Goal: Transaction & Acquisition: Purchase product/service

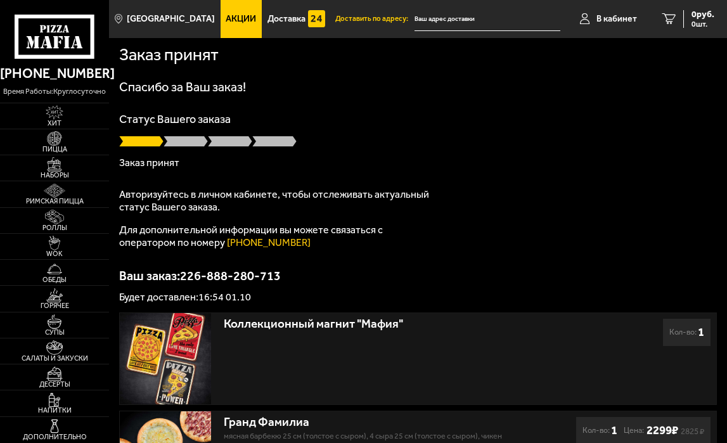
type input "[STREET_ADDRESS][PERSON_NAME]"
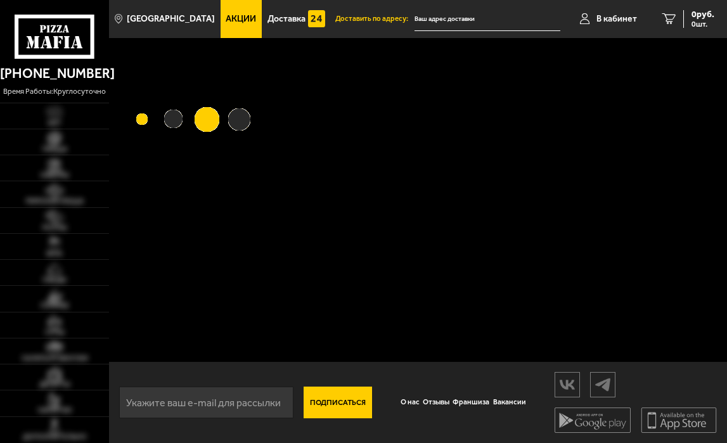
type input "[STREET_ADDRESS][PERSON_NAME]"
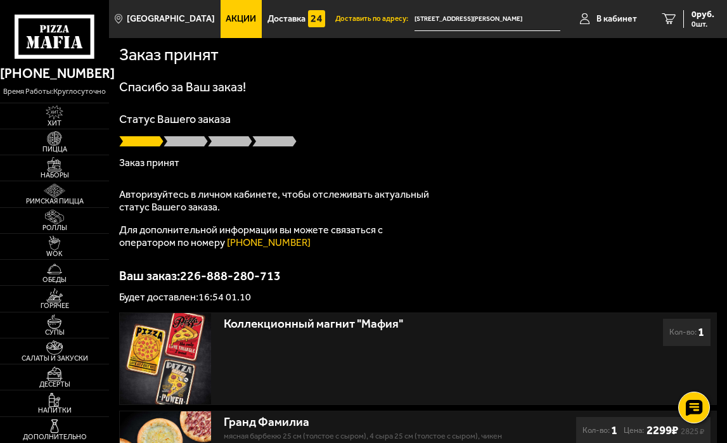
click at [184, 141] on span at bounding box center [186, 141] width 44 height 13
